Goal: Task Accomplishment & Management: Manage account settings

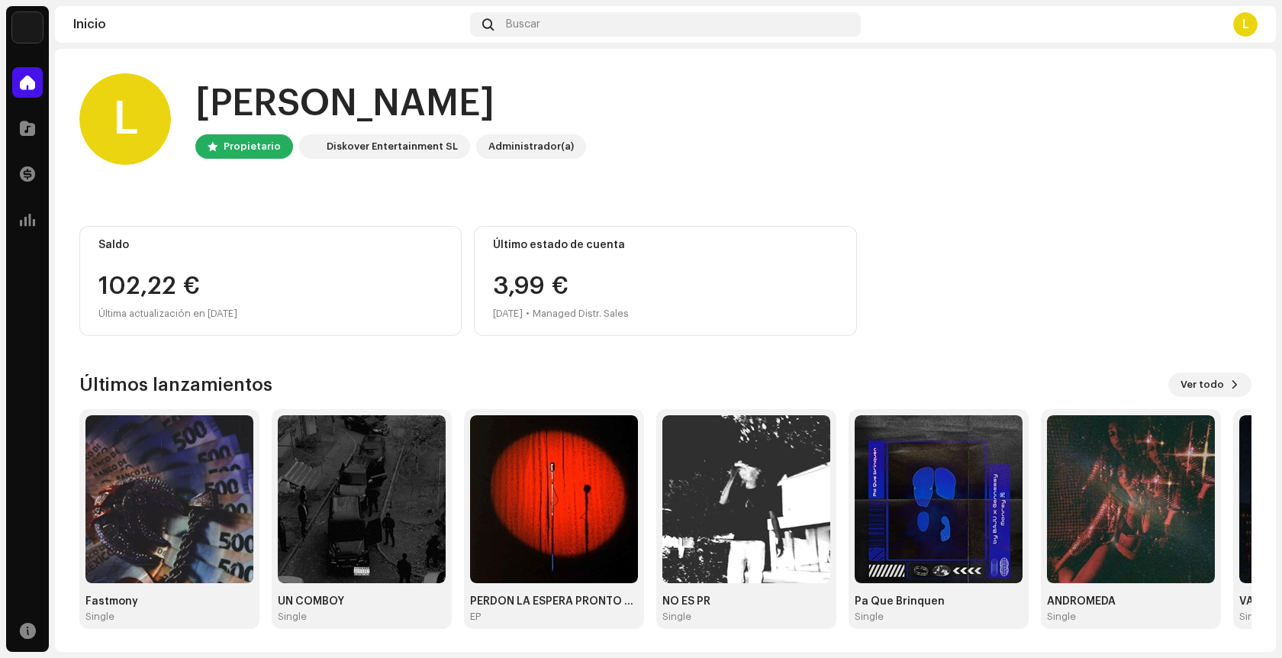
click at [149, 261] on div "Saldo 102,22 € Última actualización en [DATE]" at bounding box center [270, 281] width 382 height 110
click at [519, 134] on div "Administrador(a)" at bounding box center [531, 146] width 110 height 24
click at [30, 173] on span at bounding box center [27, 174] width 15 height 12
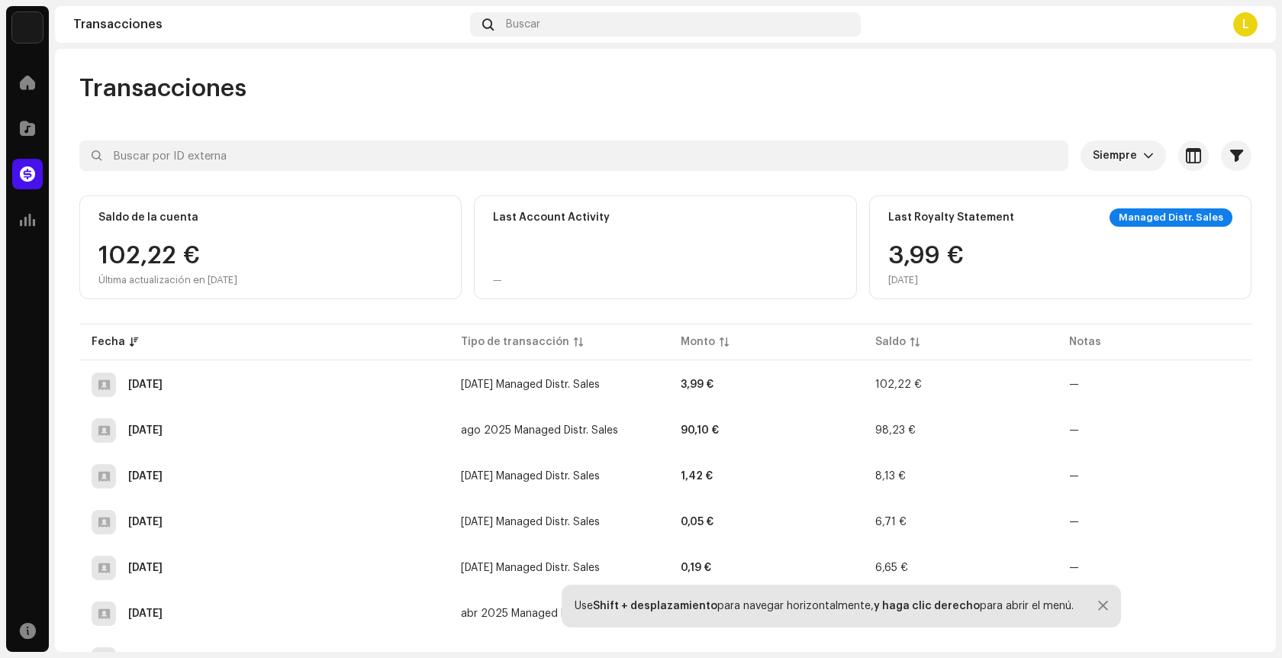
click at [264, 278] on div "102,22 € Última actualización en [DATE]" at bounding box center [270, 264] width 344 height 43
click at [783, 269] on div "Last Account Activity —" at bounding box center [665, 247] width 382 height 104
click at [1146, 220] on div "Managed Distr. Sales" at bounding box center [1170, 217] width 123 height 18
click at [1220, 125] on div "Transacciones Siempre Seleccionado 0 Seleccionar todo Opciones Filtros Tipos Es…" at bounding box center [665, 671] width 1221 height 1196
click at [1230, 155] on span "button" at bounding box center [1236, 156] width 13 height 12
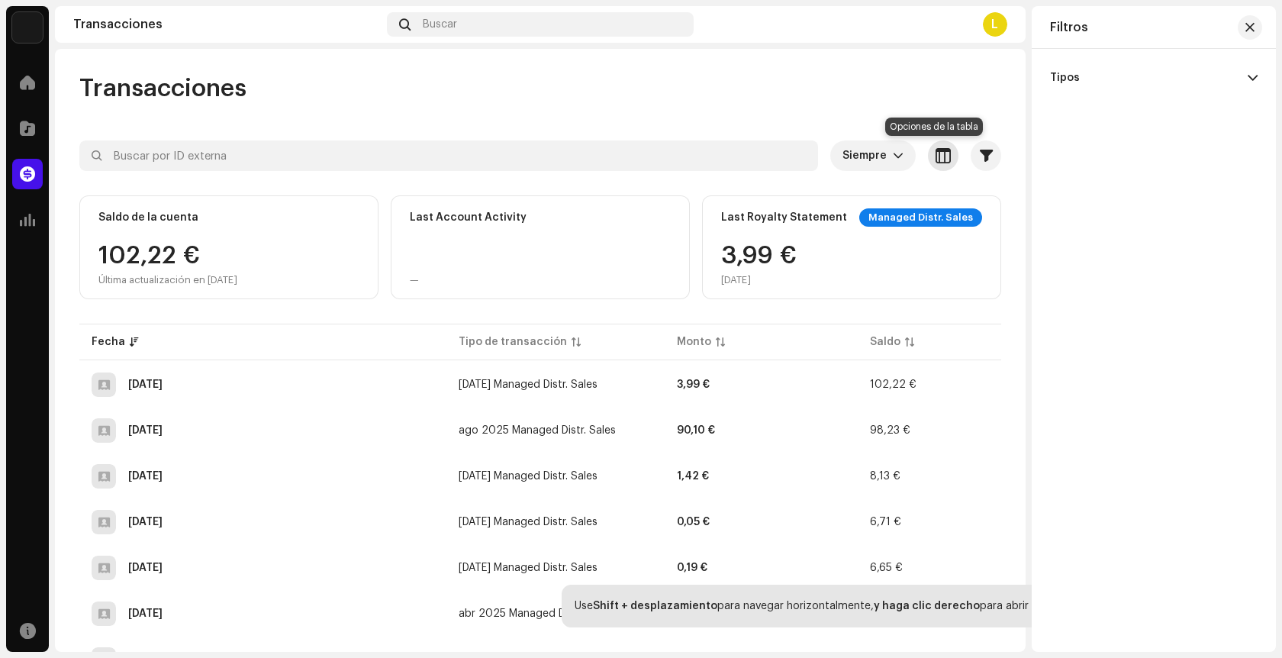
click at [934, 166] on button "button" at bounding box center [943, 155] width 31 height 31
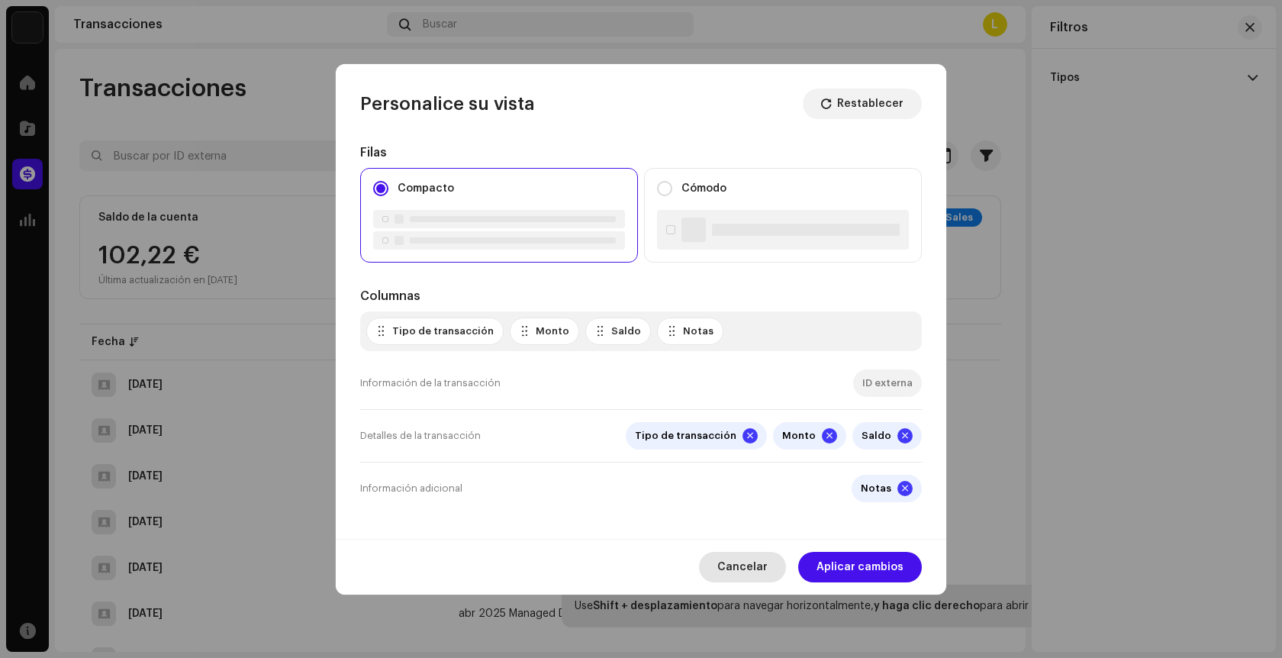
click at [744, 566] on span "Cancelar" at bounding box center [742, 567] width 50 height 31
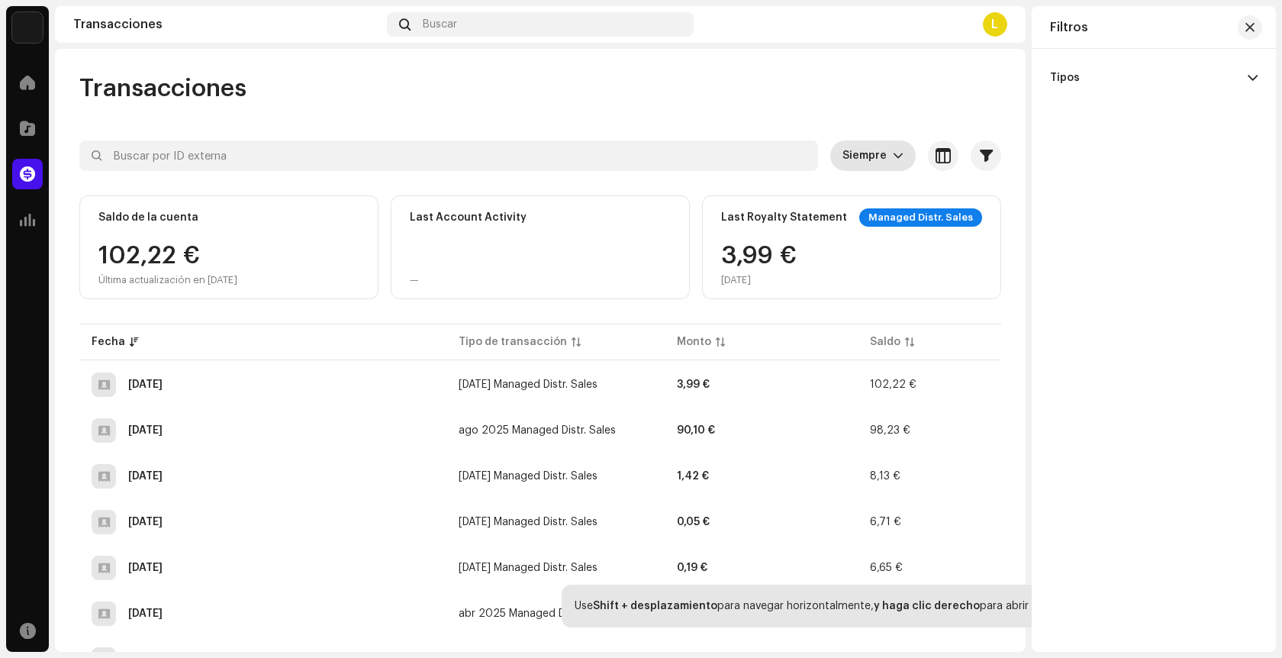
click at [834, 152] on p-select "Siempre" at bounding box center [872, 155] width 85 height 31
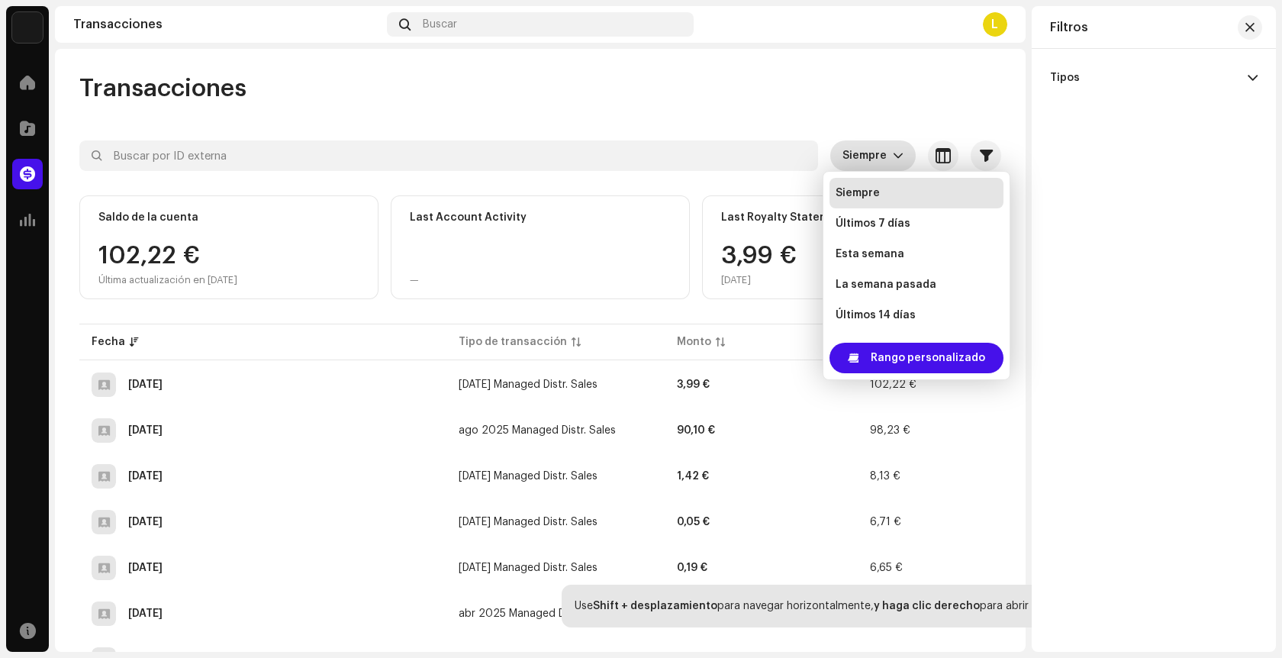
click at [834, 152] on p-select "Siempre" at bounding box center [872, 155] width 85 height 31
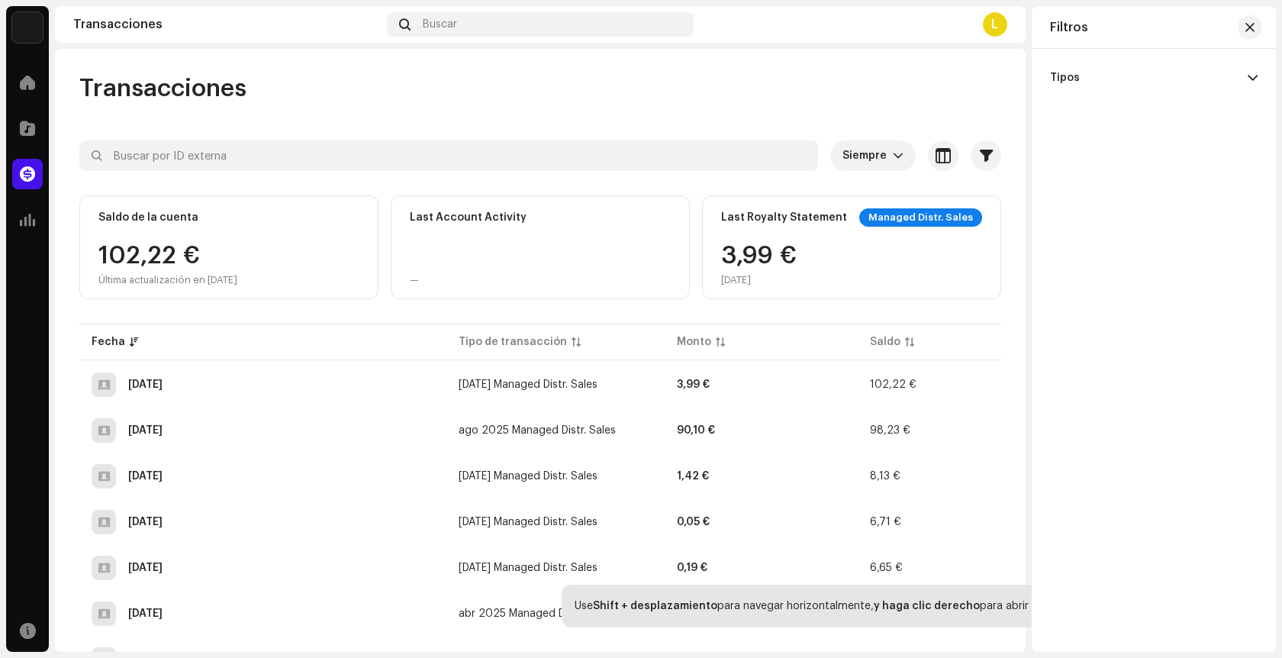
click at [976, 26] on div "L" at bounding box center [852, 24] width 307 height 24
click at [999, 19] on div "L" at bounding box center [995, 24] width 24 height 24
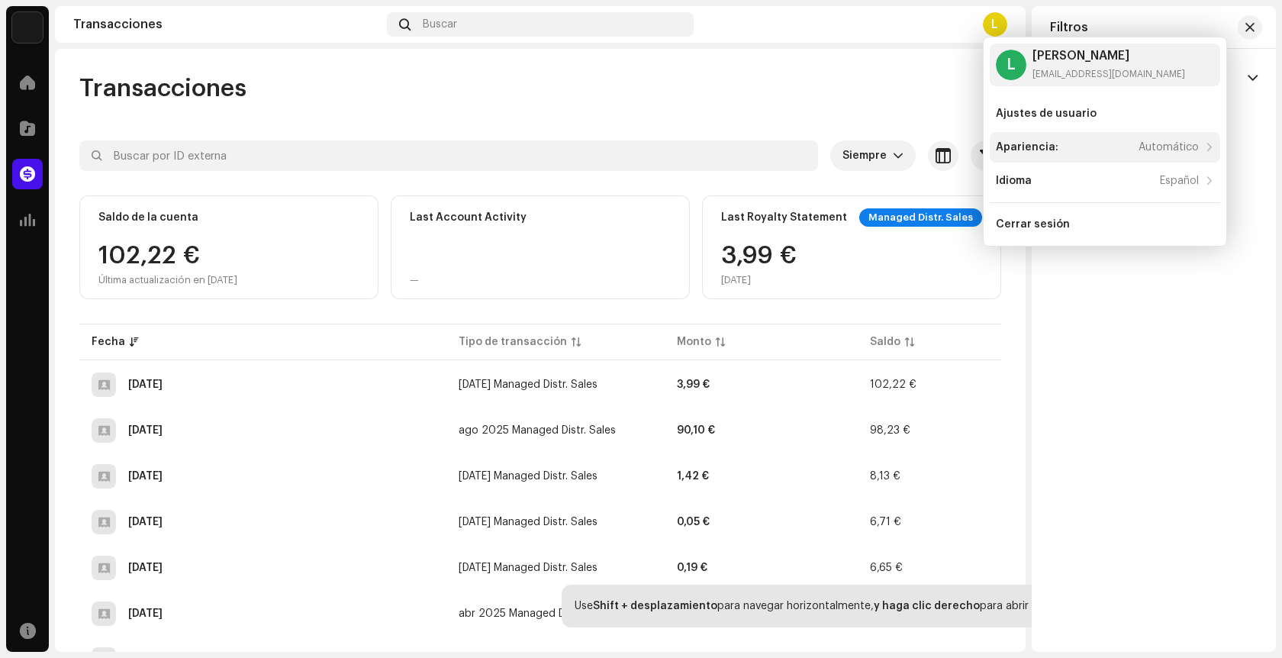
click at [1130, 150] on div "Apariencia: Automático" at bounding box center [1096, 147] width 203 height 12
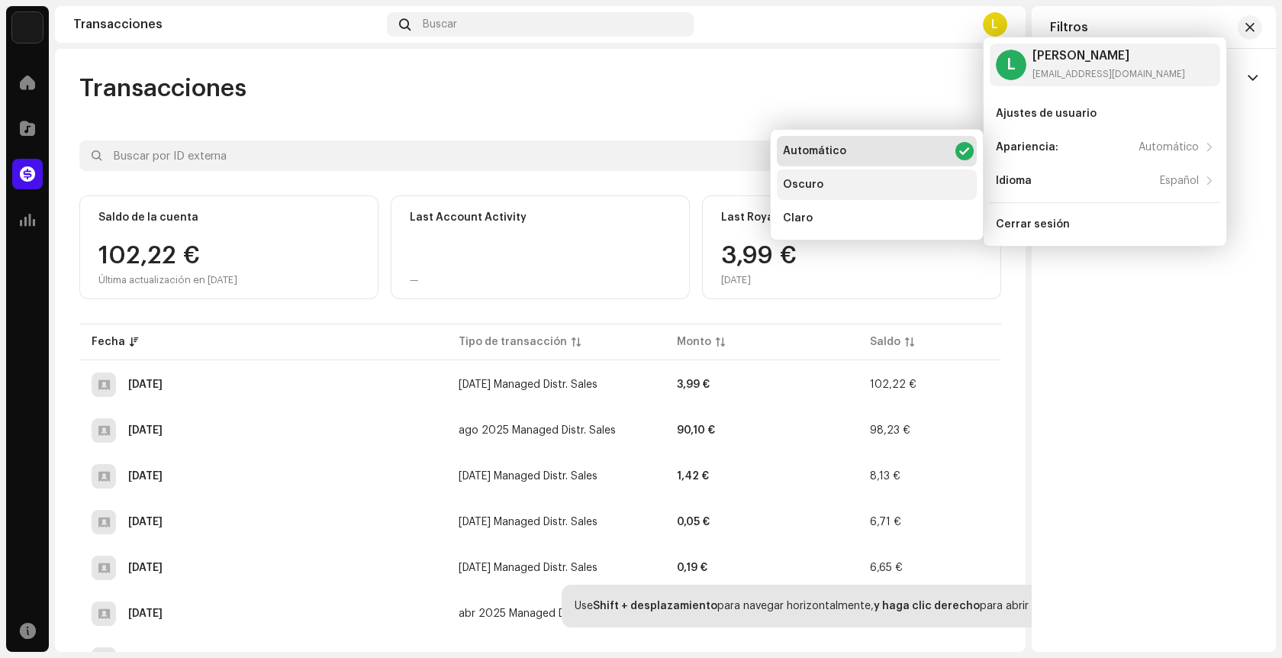
click at [833, 186] on div "Oscuro" at bounding box center [877, 184] width 200 height 31
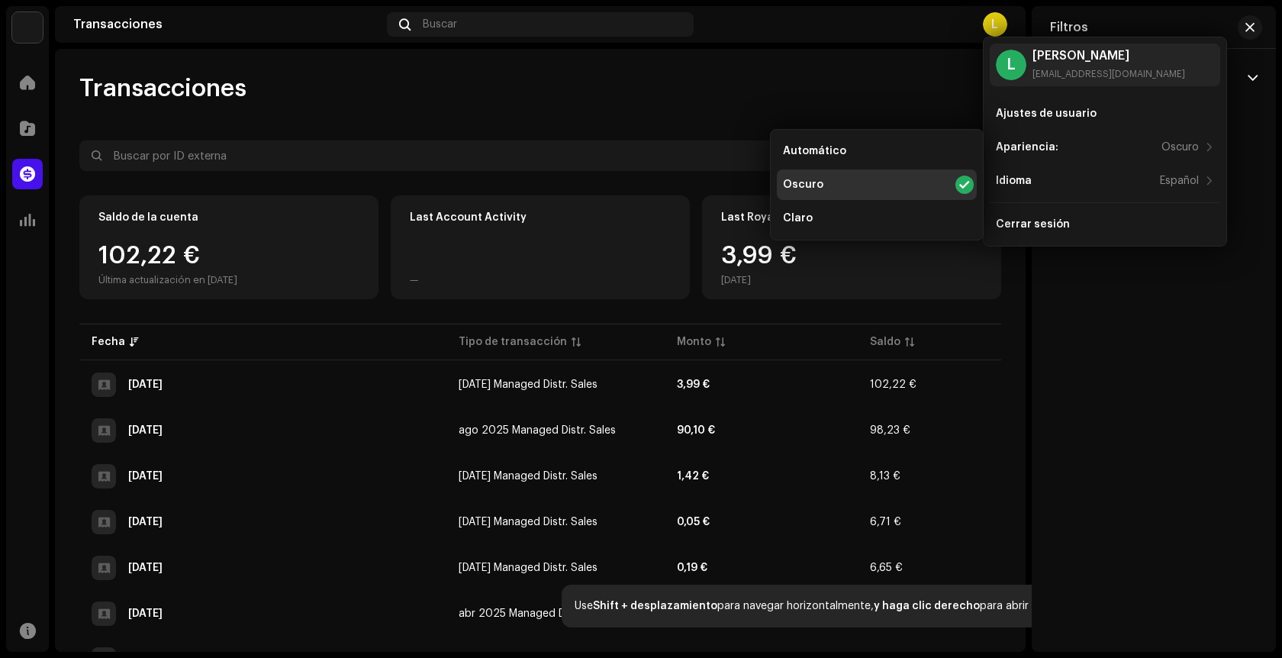
click at [639, 117] on div "Transacciones Siempre Seleccionado 0 Seleccionar todo Opciones Filtros Tipos Es…" at bounding box center [540, 671] width 970 height 1196
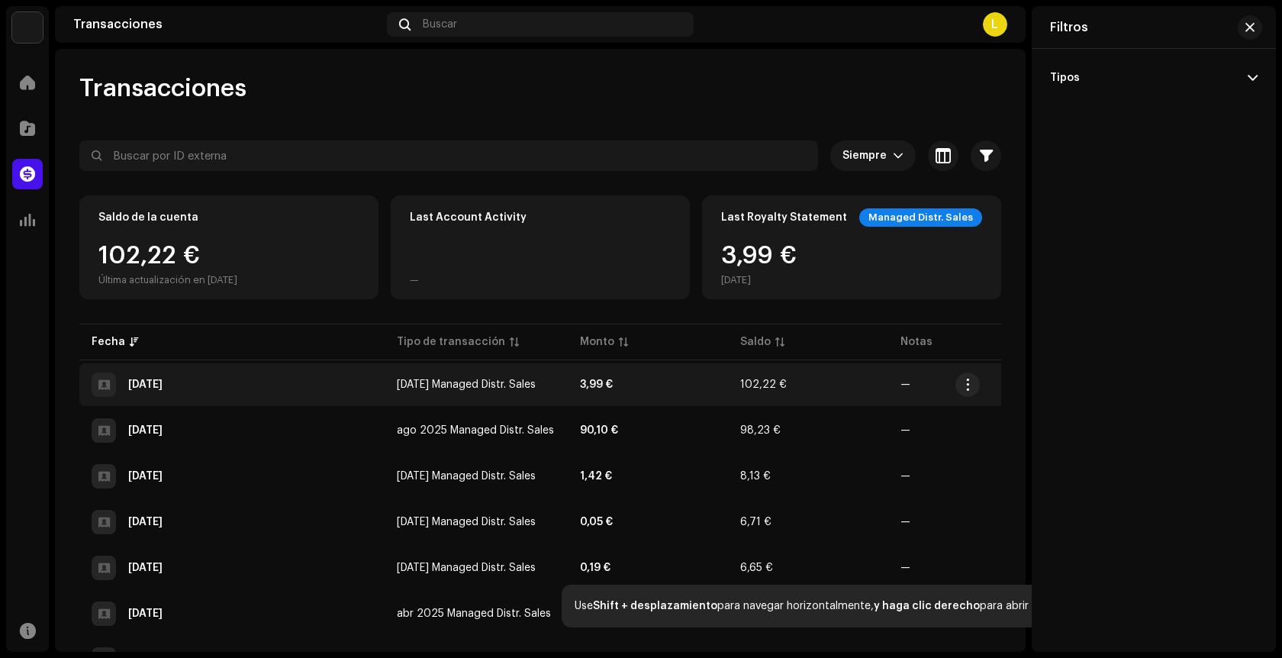
click at [634, 394] on td "3,99 €" at bounding box center [648, 384] width 160 height 43
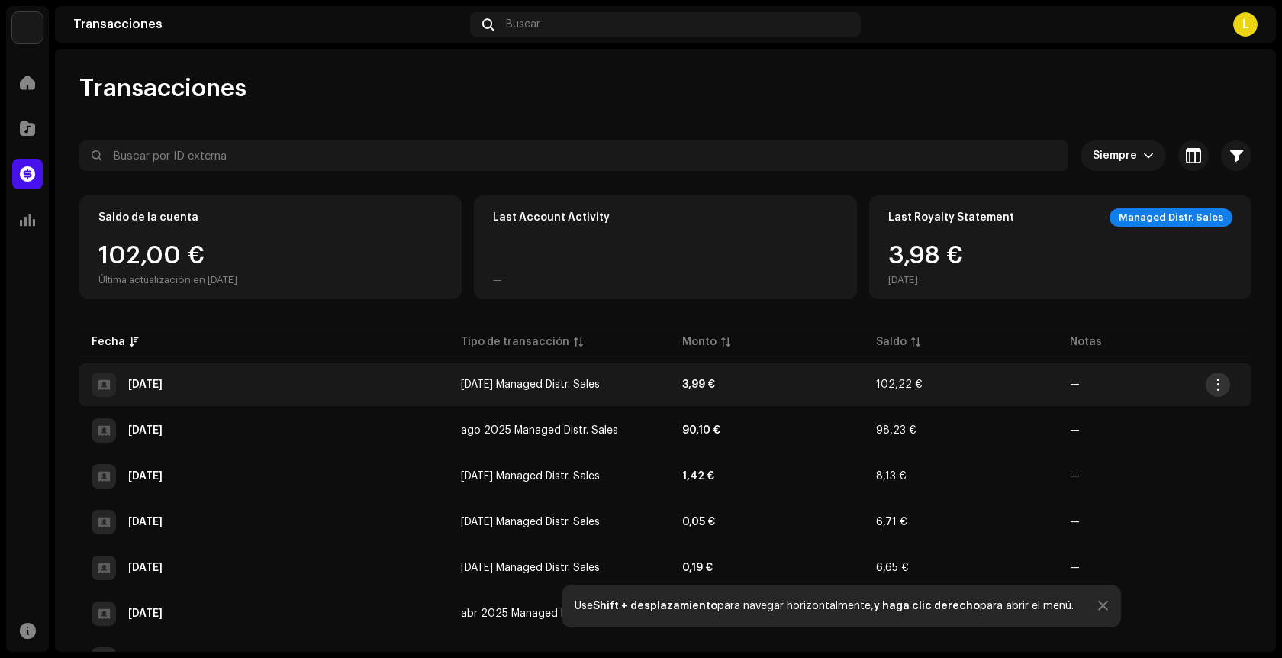
click at [1213, 382] on span "button" at bounding box center [1217, 384] width 11 height 12
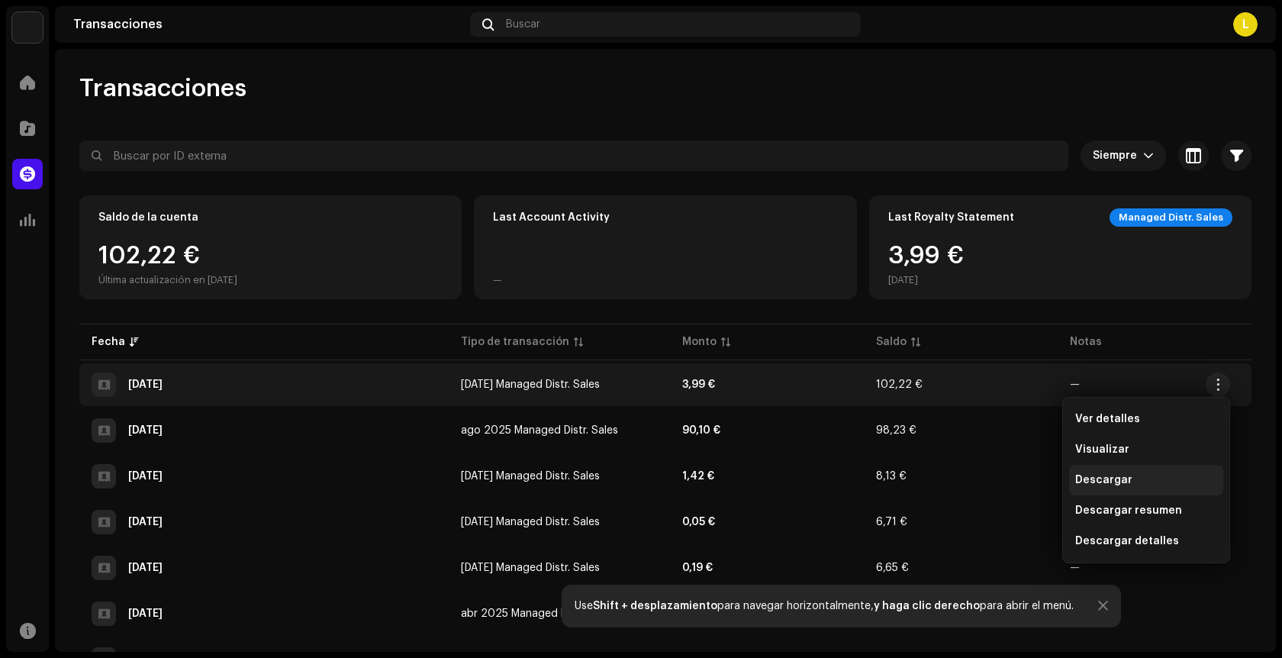
click at [1150, 488] on div "Descargar" at bounding box center [1146, 480] width 154 height 31
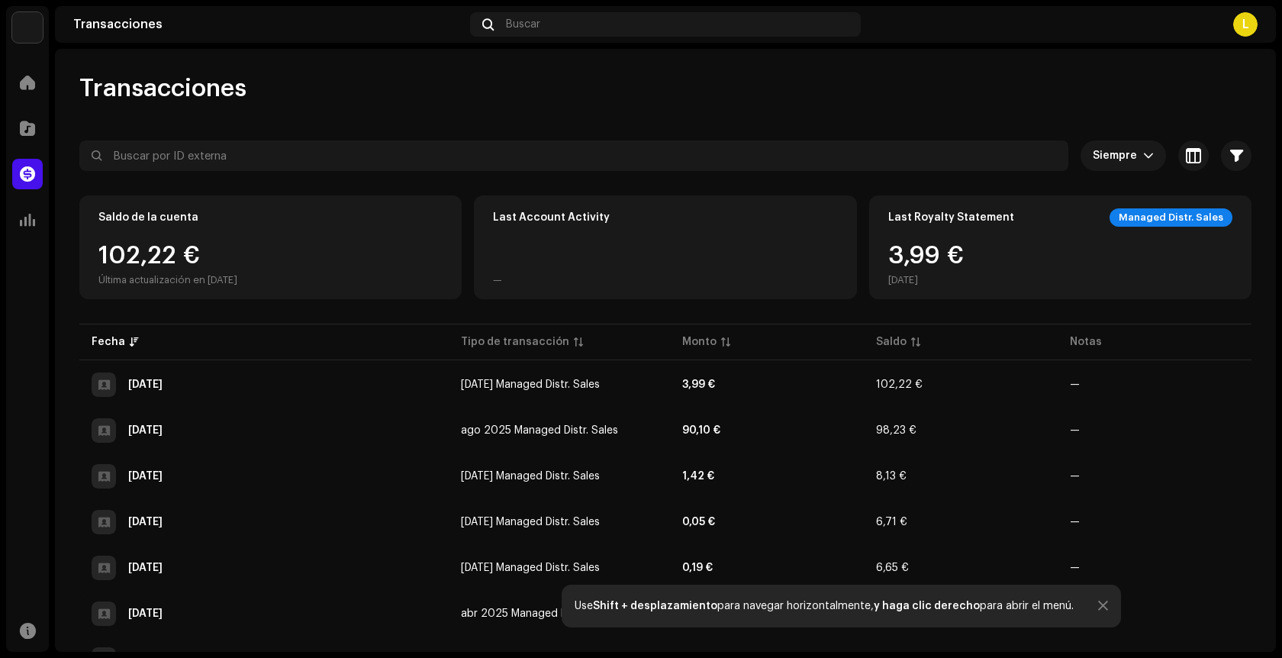
click at [1084, 33] on div "L" at bounding box center [1062, 24] width 391 height 24
